Goal: Transaction & Acquisition: Purchase product/service

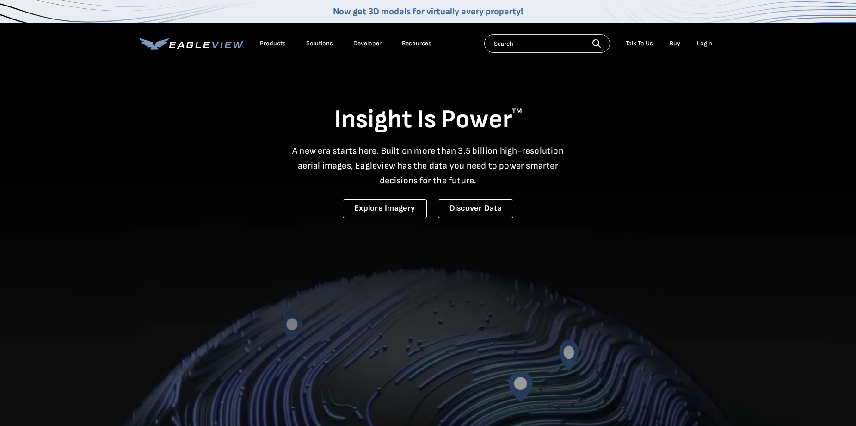
click at [701, 45] on div "Login" at bounding box center [704, 43] width 15 height 8
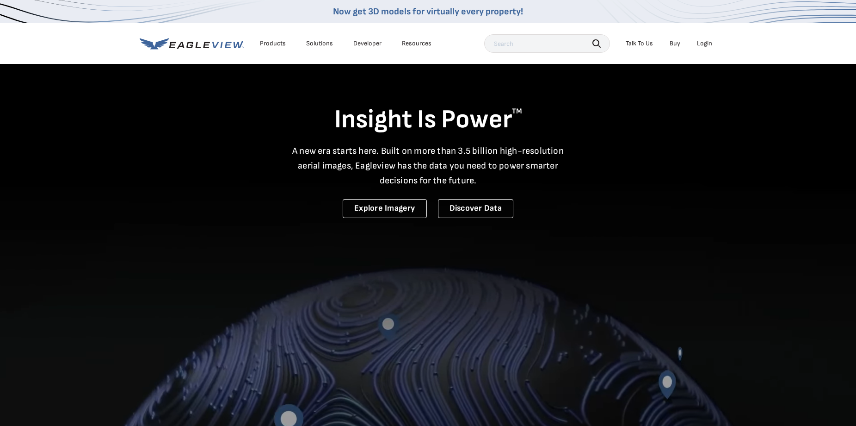
click at [708, 39] on div "Login" at bounding box center [704, 43] width 15 height 8
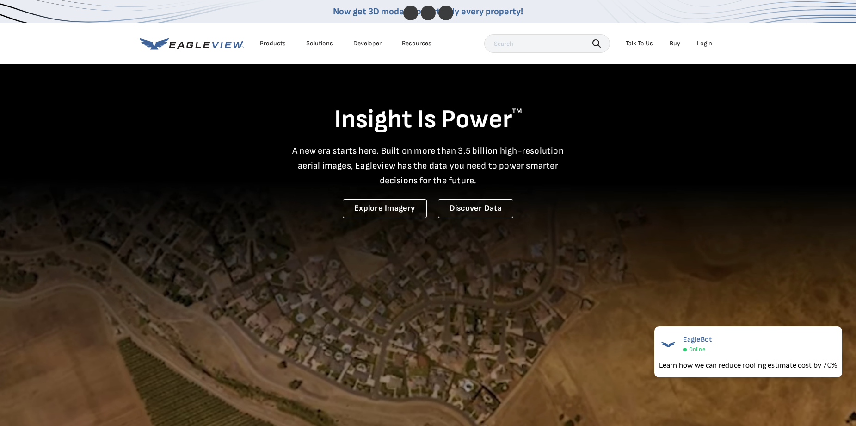
click at [705, 40] on div "Login" at bounding box center [704, 43] width 15 height 8
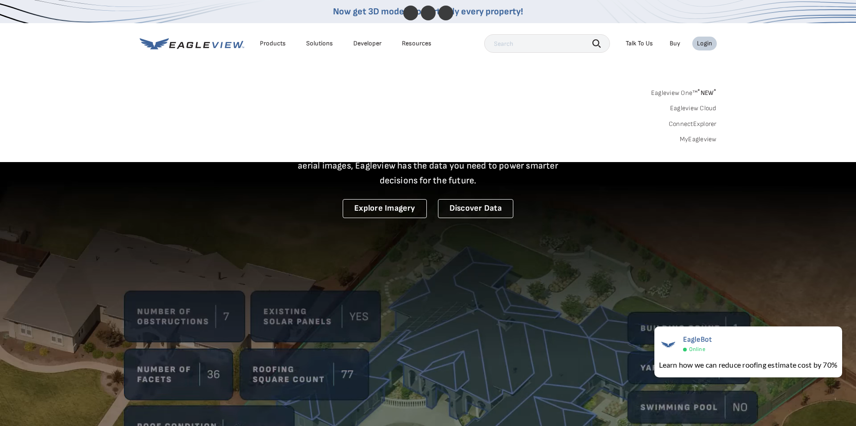
click at [691, 138] on link "MyEagleview" at bounding box center [698, 139] width 37 height 8
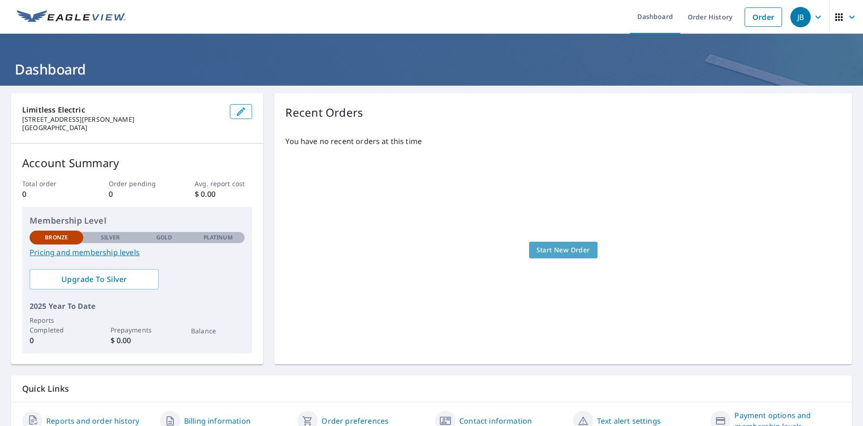
click at [568, 253] on span "Start New Order" at bounding box center [564, 250] width 54 height 12
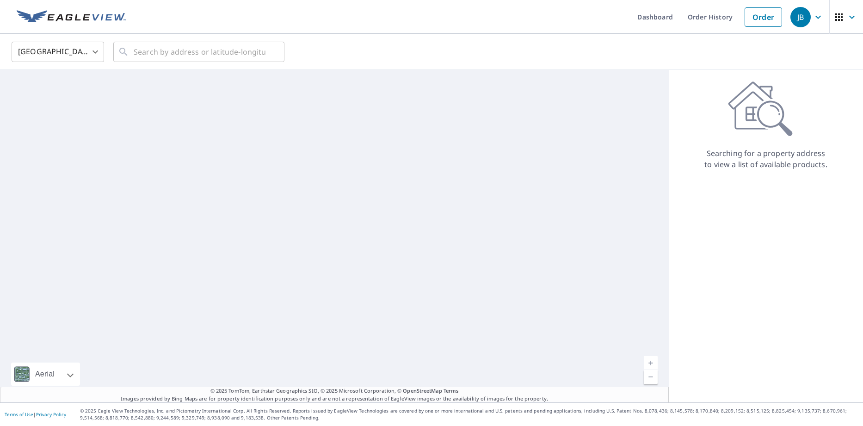
click at [376, 66] on div "United States US ​ ​" at bounding box center [431, 52] width 863 height 36
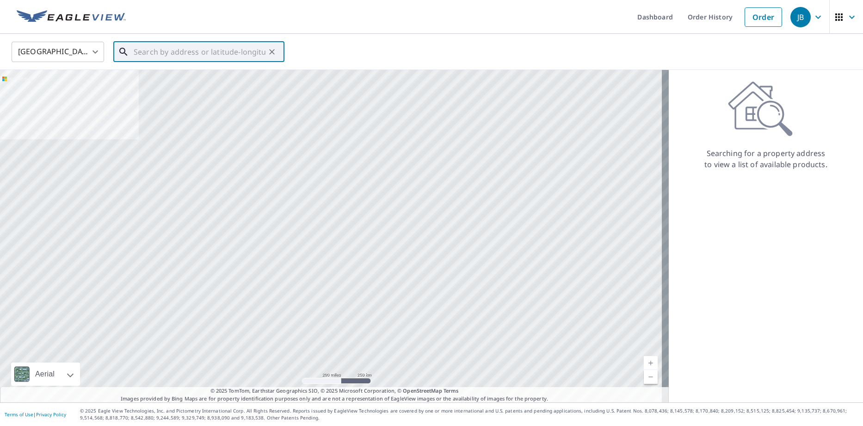
click at [232, 56] on input "text" at bounding box center [200, 52] width 132 height 26
paste input "3554 Heckman St NW"
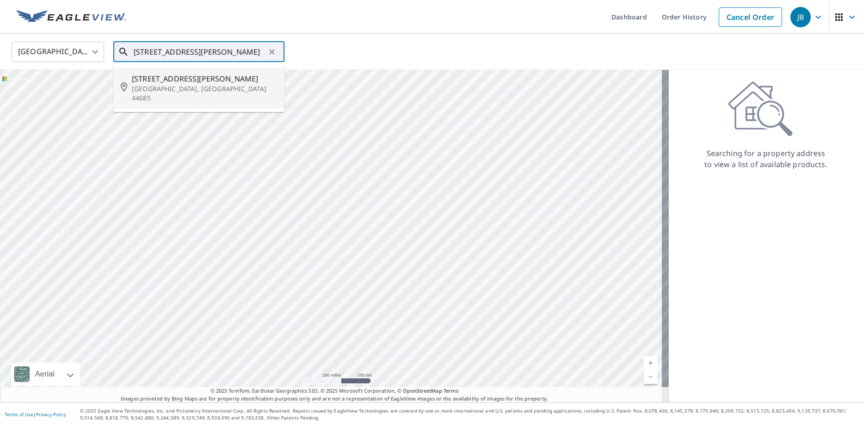
click at [196, 75] on span "3554 Heckman St NW" at bounding box center [204, 78] width 145 height 11
type input "3554 Heckman St NW Uniontown, OH 44685"
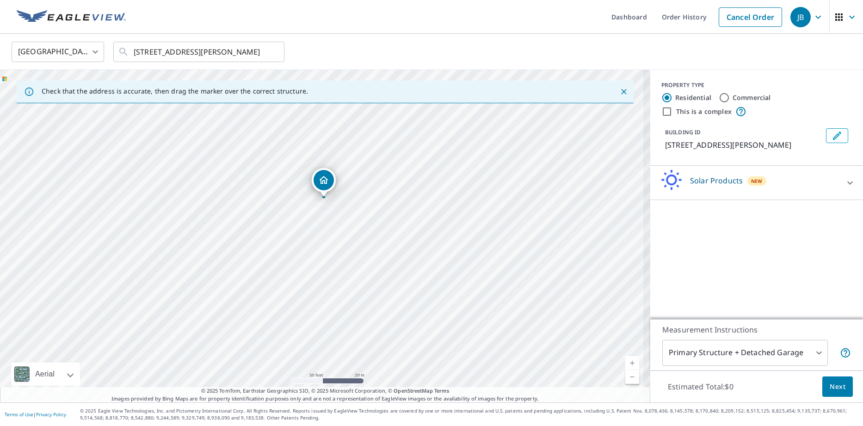
drag, startPoint x: 319, startPoint y: 285, endPoint x: 317, endPoint y: 228, distance: 56.9
click at [317, 228] on div "3554 Heckman St NW Uniontown, OH 44685" at bounding box center [325, 236] width 650 height 332
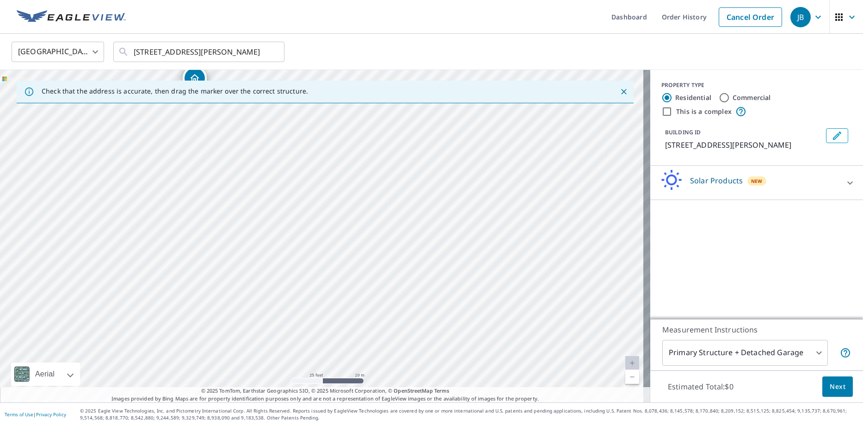
drag, startPoint x: 193, startPoint y: 191, endPoint x: 193, endPoint y: 198, distance: 7.9
click at [193, 191] on div "3554 Heckman St NW Uniontown, OH 44685" at bounding box center [325, 236] width 650 height 332
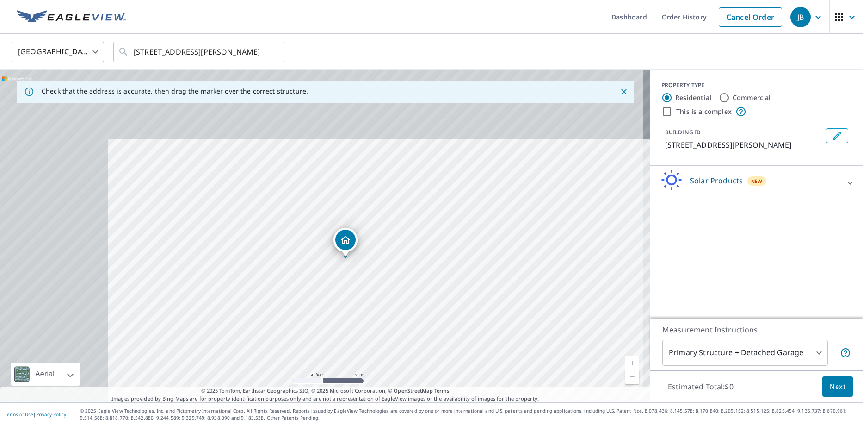
drag, startPoint x: 312, startPoint y: 348, endPoint x: 350, endPoint y: 367, distance: 41.8
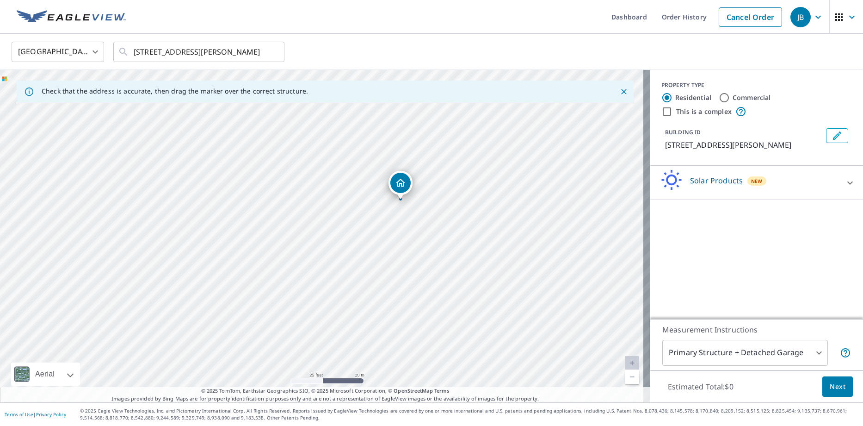
drag, startPoint x: 335, startPoint y: 321, endPoint x: 280, endPoint y: 302, distance: 58.7
click at [293, 300] on div "3554 Heckman St NW Uniontown, OH 44685" at bounding box center [325, 236] width 650 height 332
drag, startPoint x: 266, startPoint y: 315, endPoint x: 203, endPoint y: 247, distance: 93.0
click at [207, 249] on div "3554 Heckman St NW Uniontown, OH 44685" at bounding box center [325, 236] width 650 height 332
click at [220, 271] on div "3554 Heckman St NW Uniontown, OH 44685" at bounding box center [325, 236] width 650 height 332
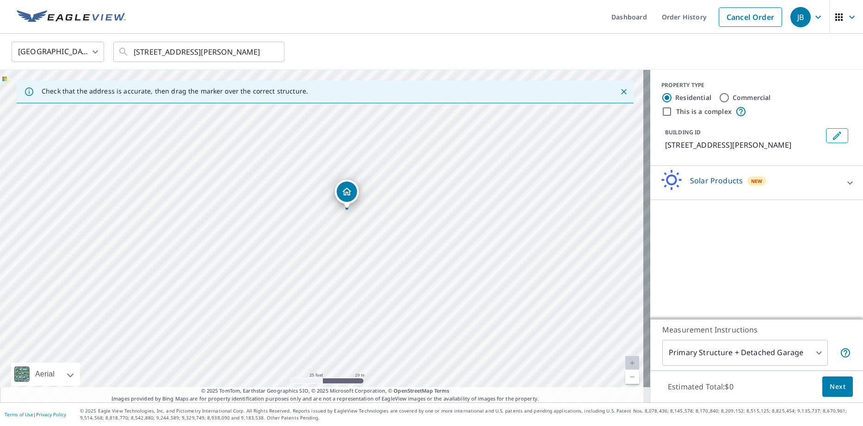
drag, startPoint x: 220, startPoint y: 271, endPoint x: 215, endPoint y: 263, distance: 9.4
click at [215, 263] on div "3554 Heckman St NW Uniontown, OH 44685" at bounding box center [325, 236] width 650 height 332
drag, startPoint x: 169, startPoint y: 271, endPoint x: 369, endPoint y: 188, distance: 216.1
